Goal: Navigation & Orientation: Understand site structure

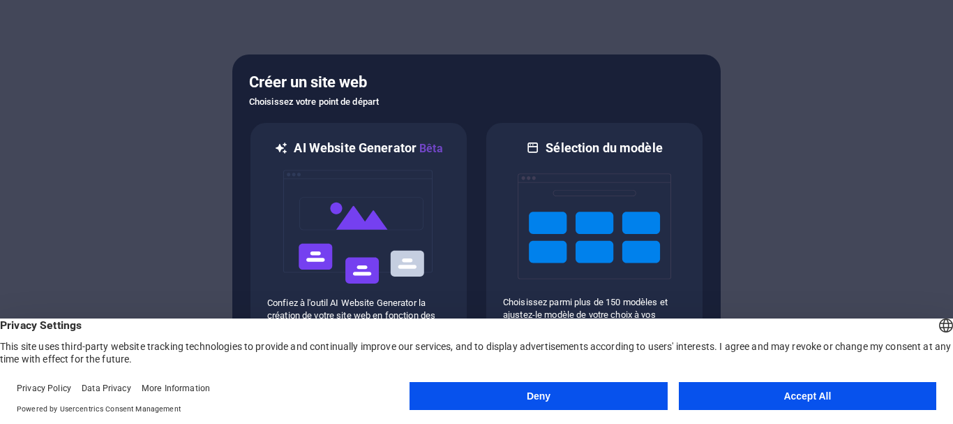
click at [802, 389] on button "Accept All" at bounding box center [808, 396] width 258 height 28
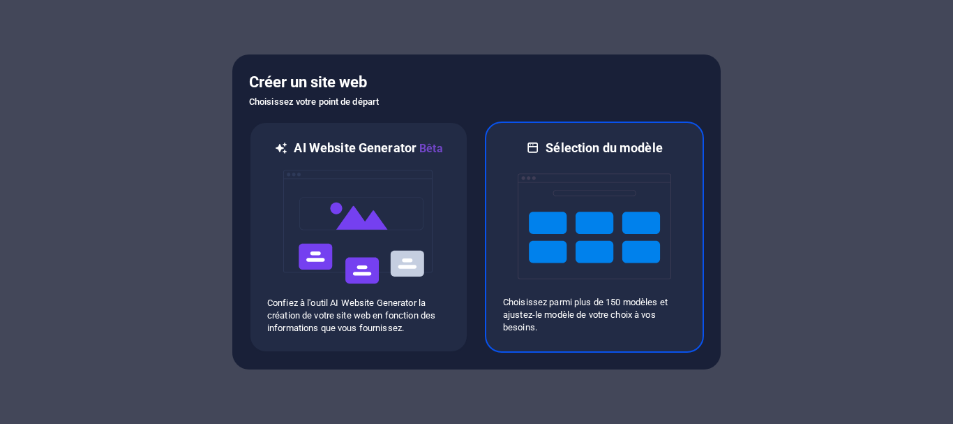
click at [625, 262] on img at bounding box center [595, 226] width 154 height 140
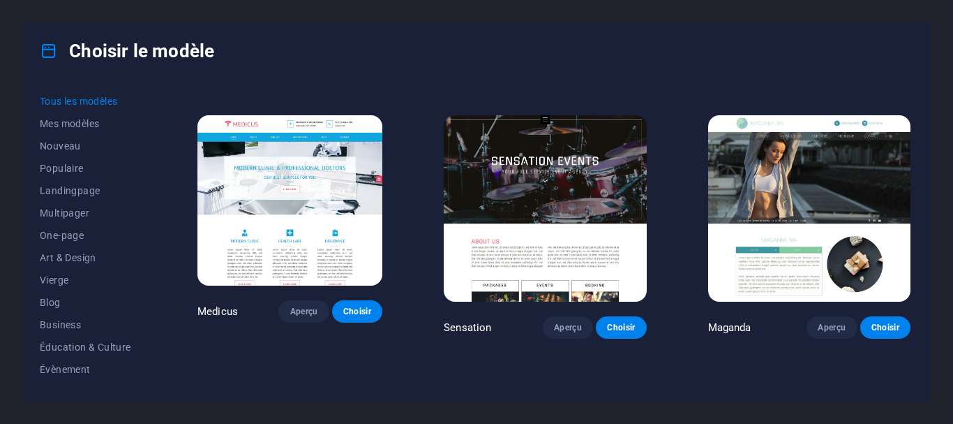
scroll to position [13255, 0]
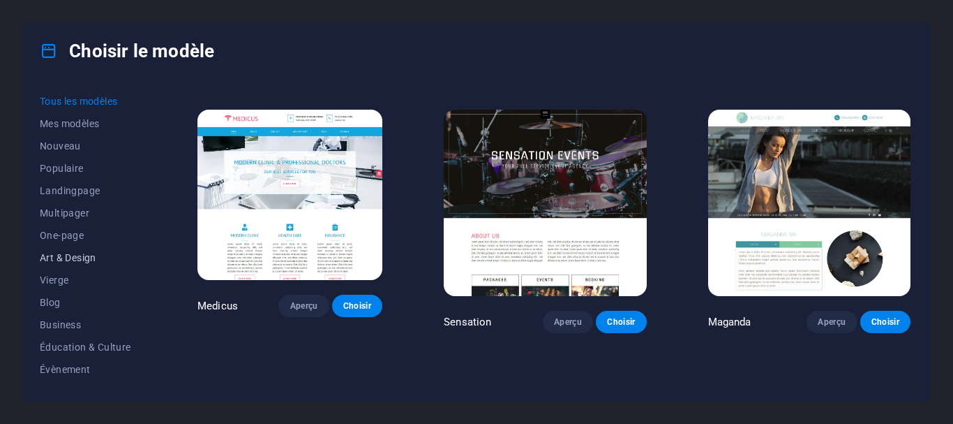
click at [86, 248] on button "Art & Design" at bounding box center [88, 257] width 96 height 22
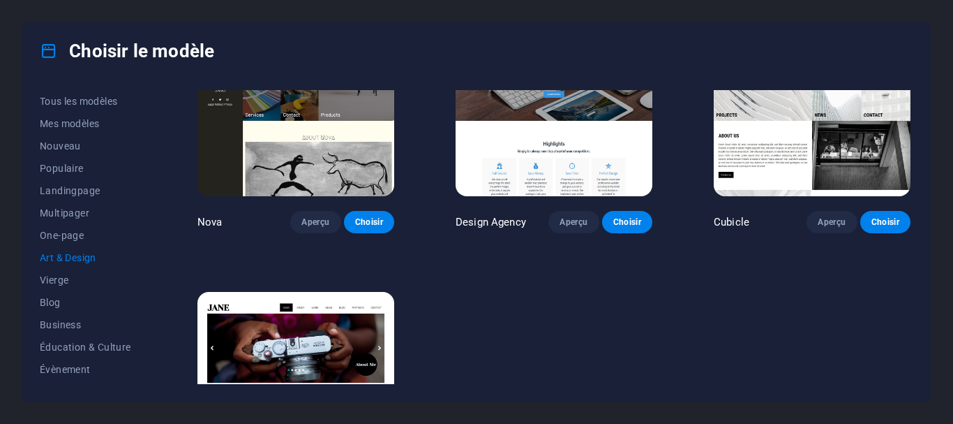
scroll to position [997, 0]
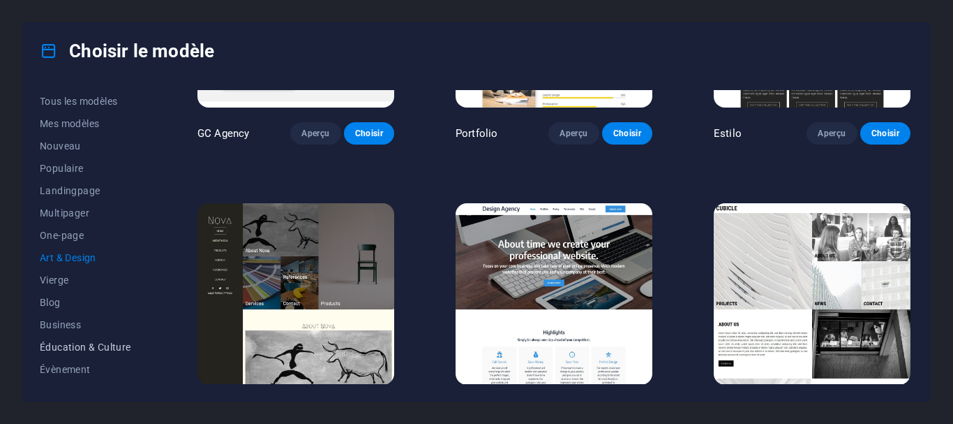
click at [108, 348] on span "Éducation & Culture" at bounding box center [88, 346] width 96 height 11
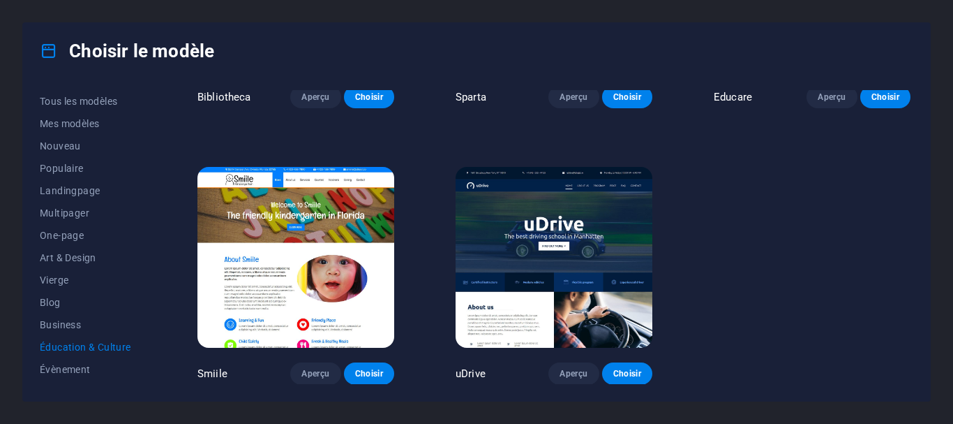
scroll to position [481, 0]
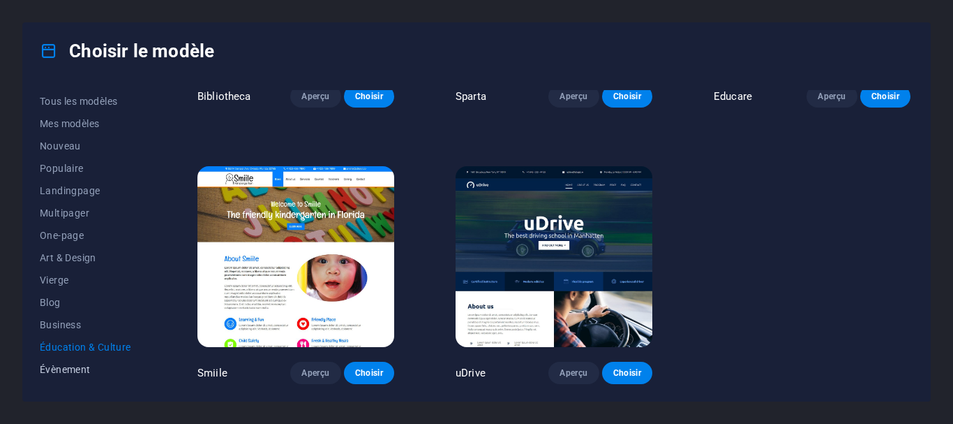
click at [63, 369] on span "Évènement" at bounding box center [88, 369] width 96 height 11
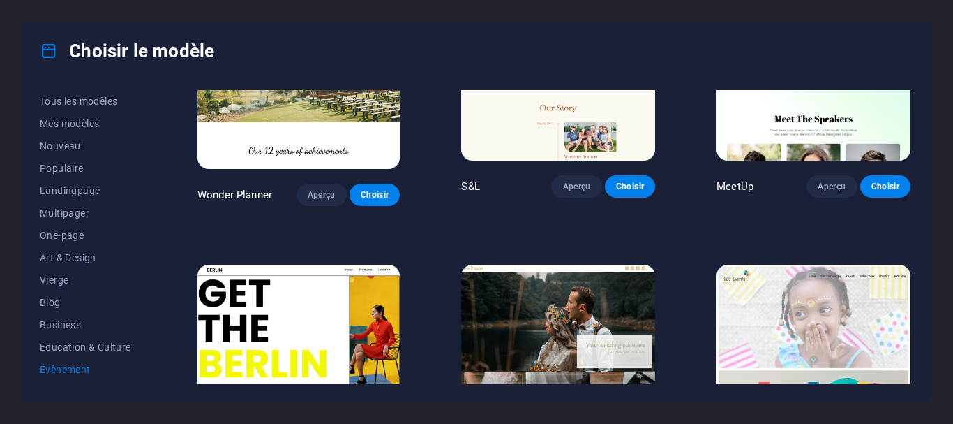
scroll to position [0, 0]
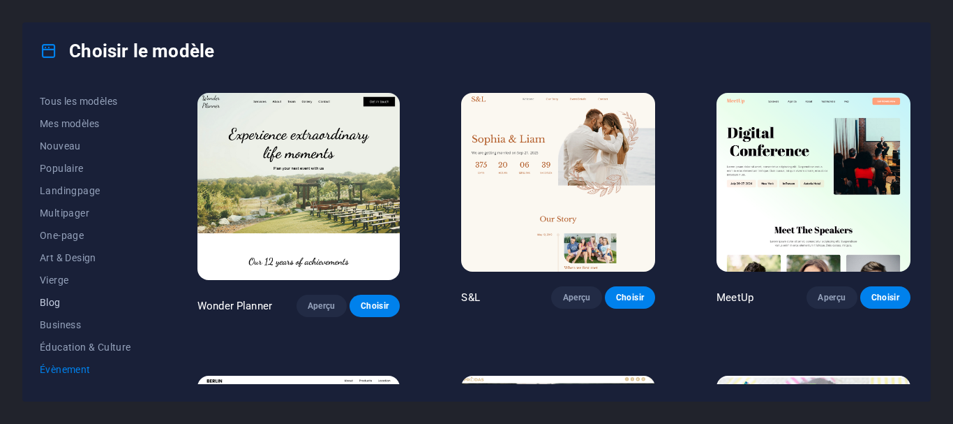
click at [46, 303] on span "Blog" at bounding box center [88, 302] width 96 height 11
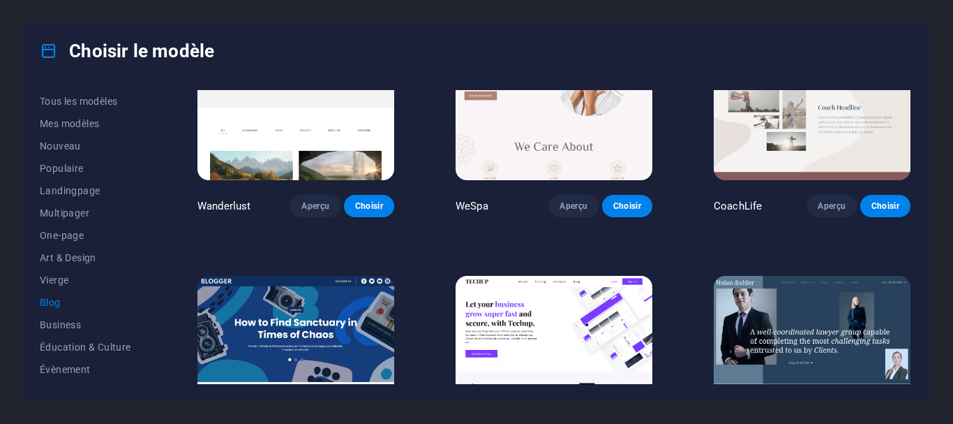
scroll to position [1206, 0]
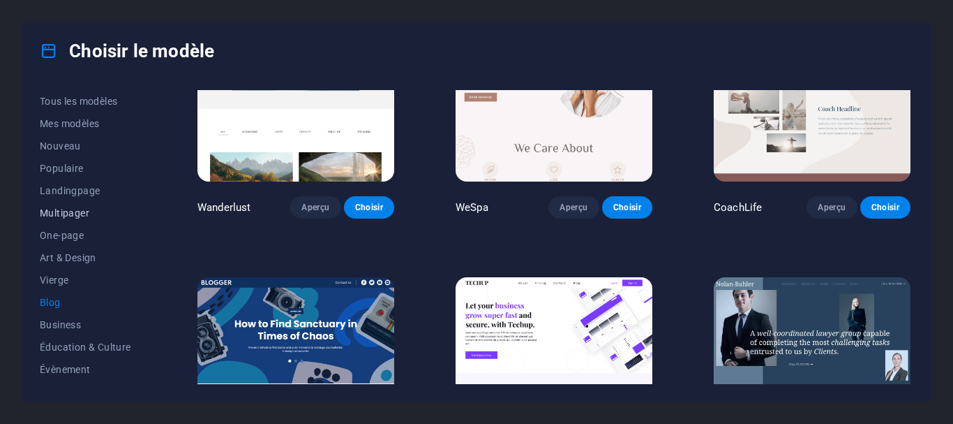
click at [77, 218] on span "Multipager" at bounding box center [88, 212] width 96 height 11
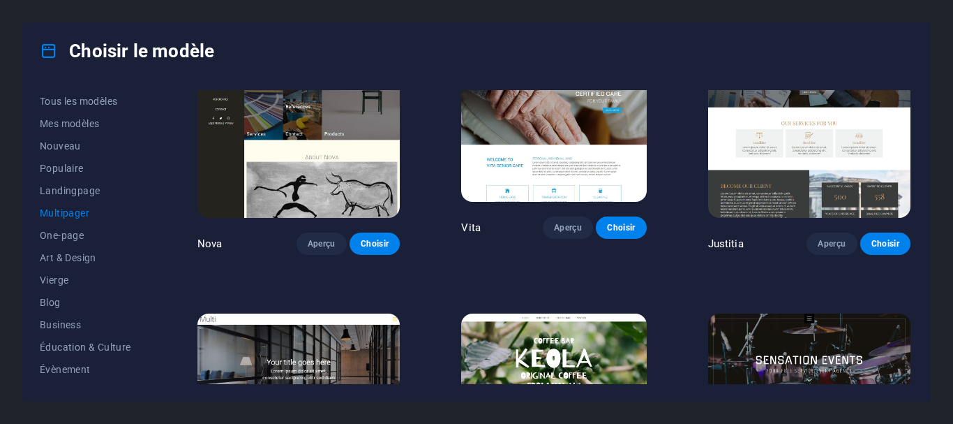
scroll to position [5987, 0]
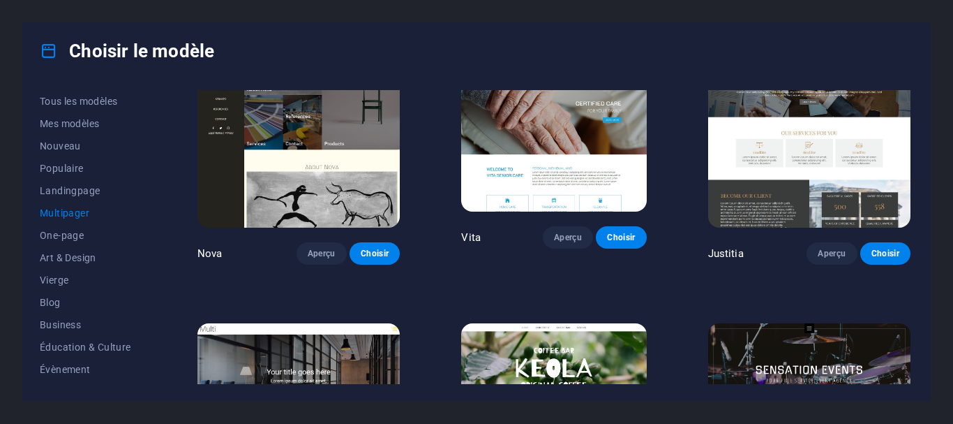
click at [879, 323] on img at bounding box center [809, 416] width 202 height 187
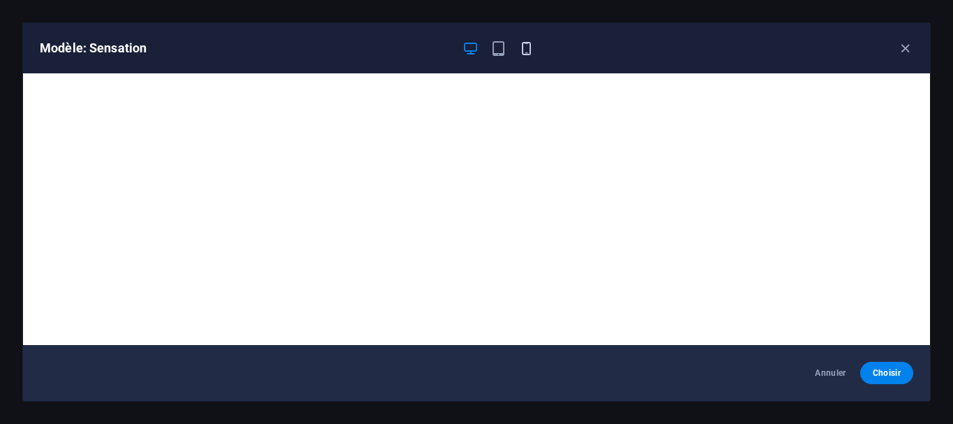
click at [529, 51] on icon "button" at bounding box center [527, 48] width 16 height 16
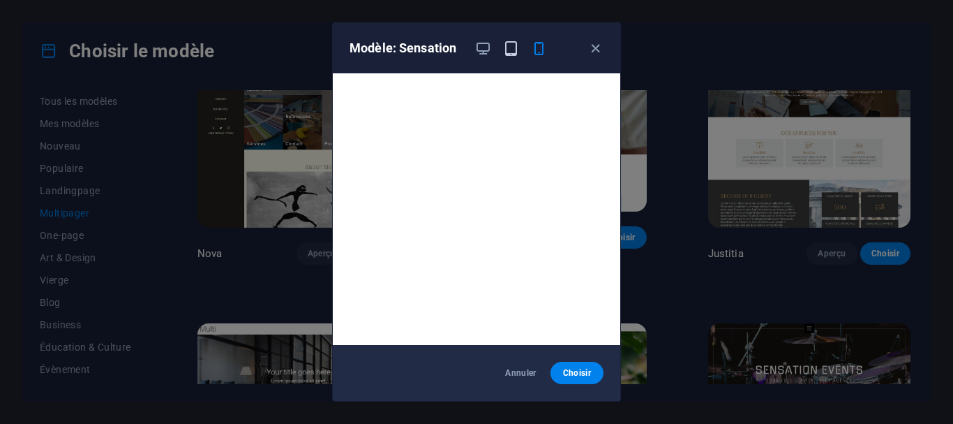
click at [510, 52] on icon "button" at bounding box center [511, 48] width 16 height 16
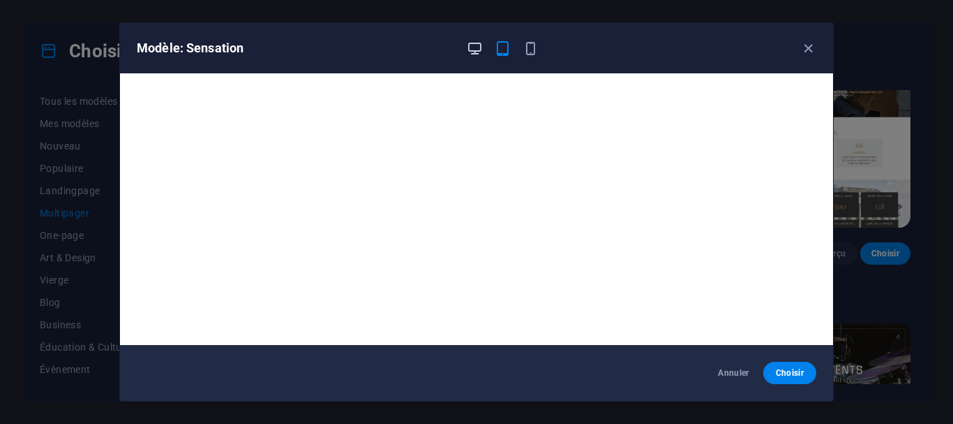
click at [468, 46] on icon "button" at bounding box center [475, 48] width 16 height 16
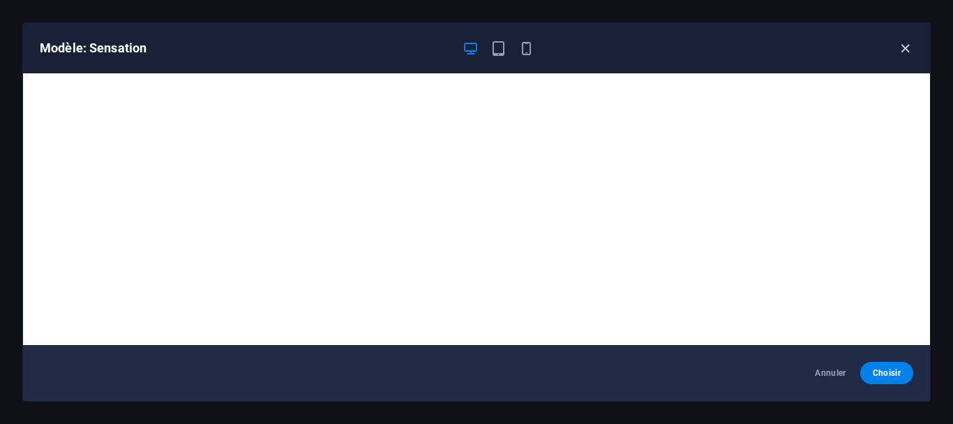
click at [902, 46] on icon "button" at bounding box center [906, 48] width 16 height 16
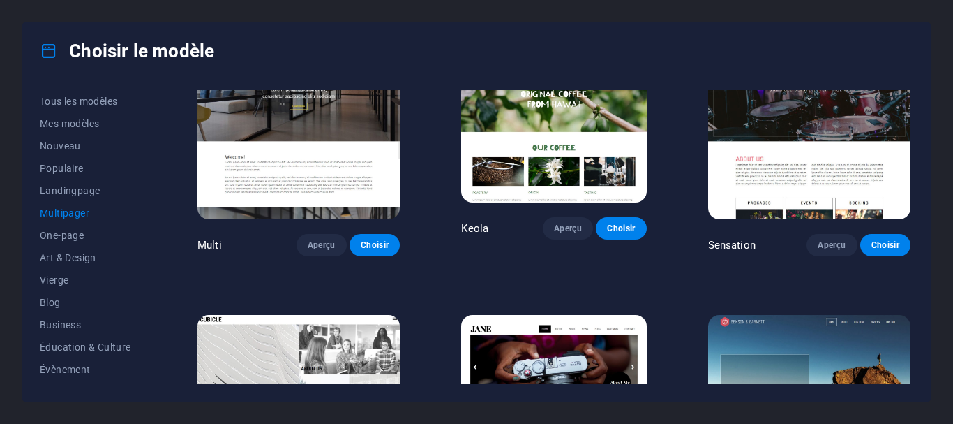
scroll to position [6301, 0]
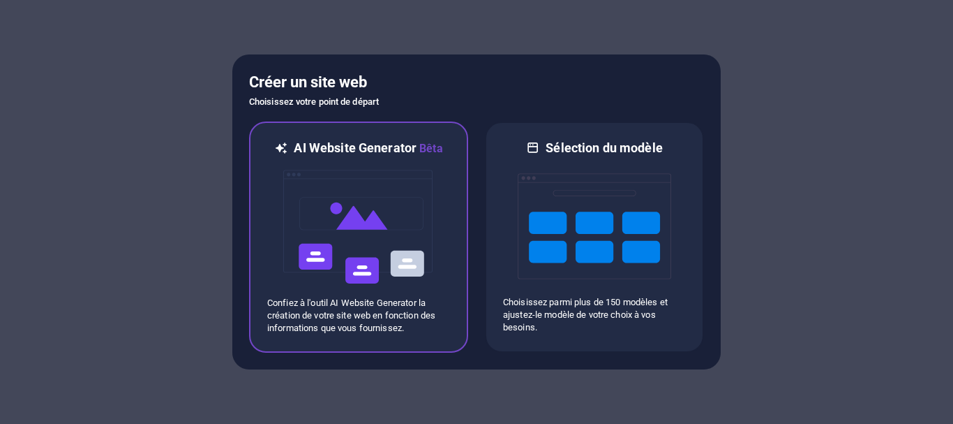
click at [366, 213] on img at bounding box center [359, 227] width 154 height 140
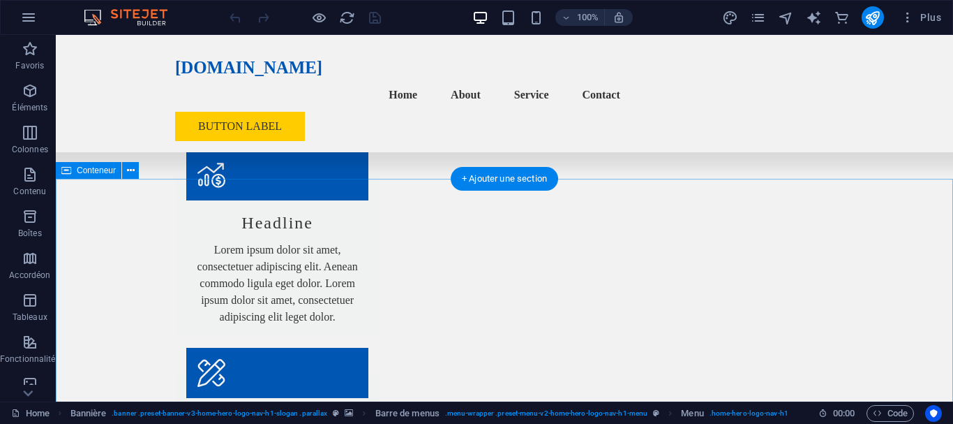
scroll to position [9469, 0]
